Goal: Check status

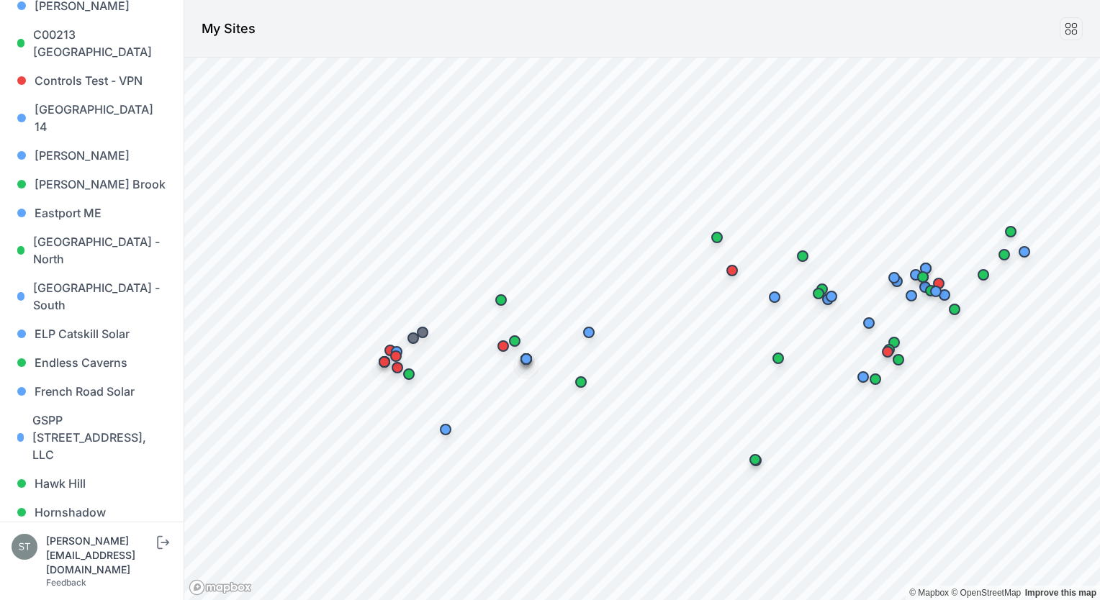
scroll to position [402, 0]
click at [52, 376] on link "French Road Solar" at bounding box center [92, 390] width 161 height 29
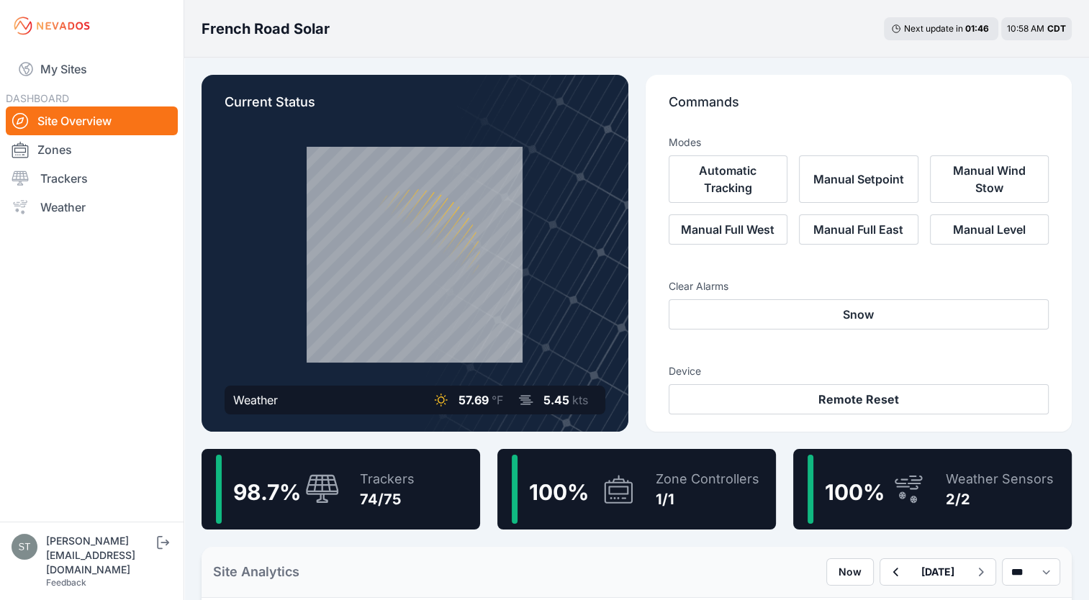
click at [325, 487] on icon at bounding box center [322, 489] width 35 height 31
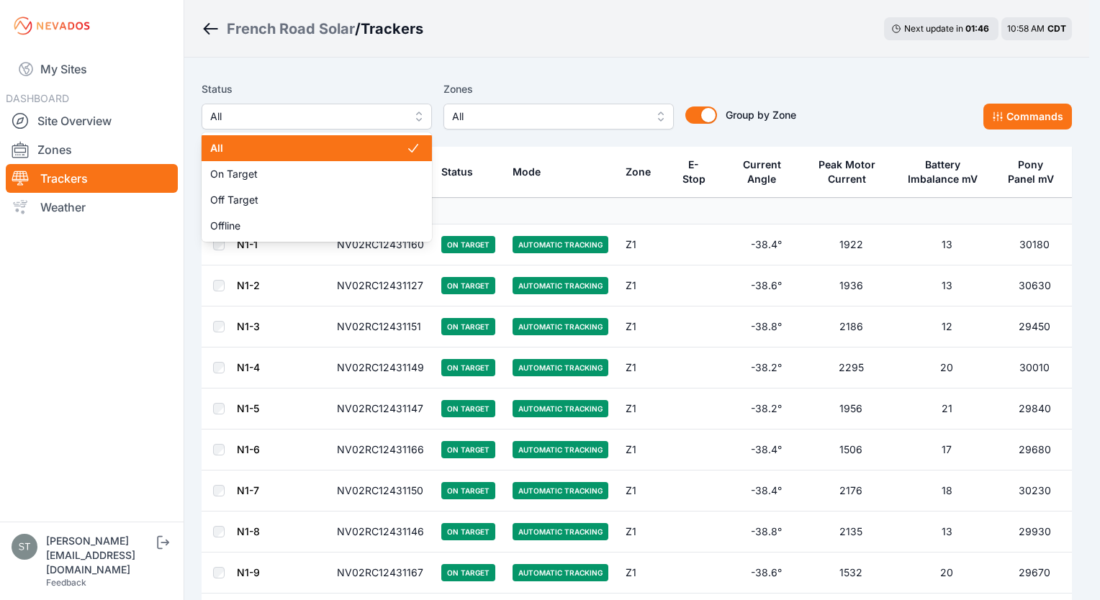
click at [287, 107] on button "All" at bounding box center [317, 117] width 230 height 26
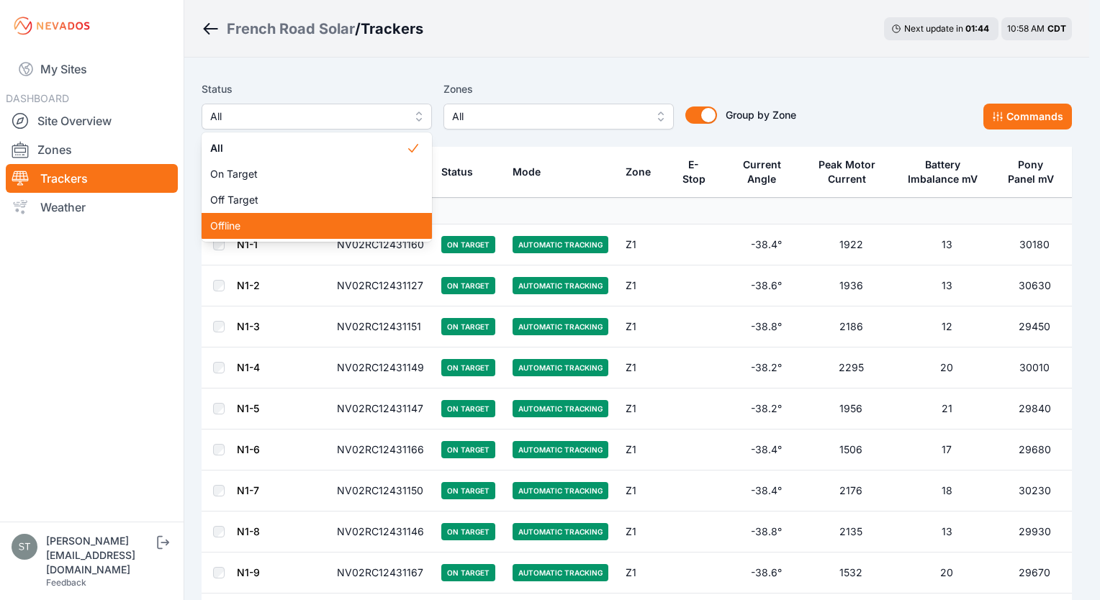
click at [237, 222] on span "Offline" at bounding box center [308, 226] width 196 height 14
